Goal: Check status: Check status

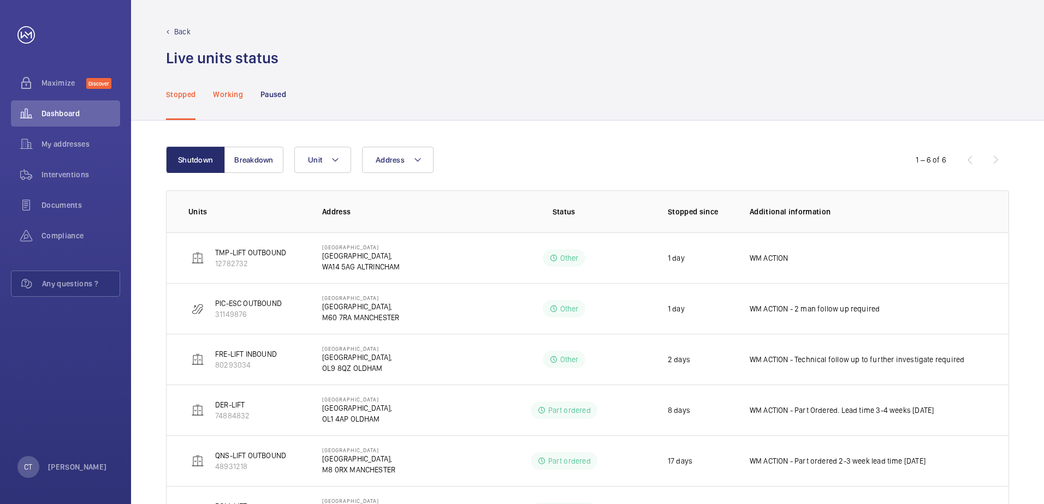
click at [230, 92] on p "Working" at bounding box center [227, 94] width 29 height 11
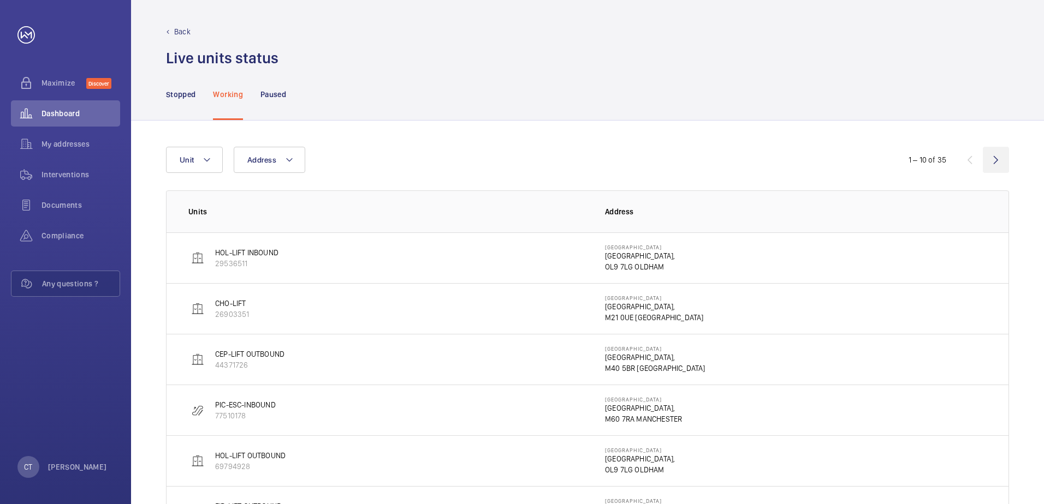
click at [1000, 161] on wm-front-icon-button at bounding box center [996, 160] width 26 height 26
click at [999, 167] on wm-front-icon-button at bounding box center [996, 160] width 26 height 26
